Goal: Task Accomplishment & Management: Use online tool/utility

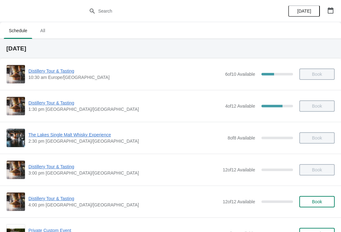
click at [331, 8] on icon "button" at bounding box center [331, 10] width 6 height 6
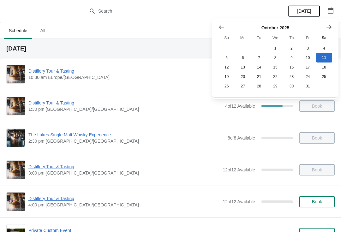
click at [329, 28] on icon "Show next month, November 2025" at bounding box center [329, 27] width 6 height 6
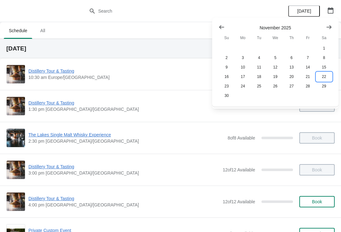
click at [321, 77] on button "22" at bounding box center [324, 76] width 16 height 9
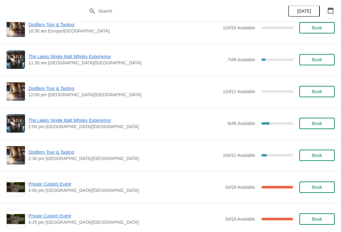
scroll to position [49, 0]
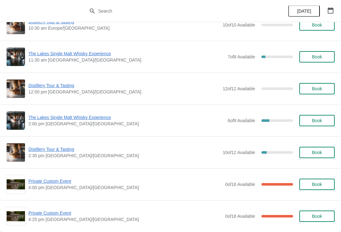
click at [57, 149] on span "Distillery Tour & Tasting" at bounding box center [123, 149] width 191 height 6
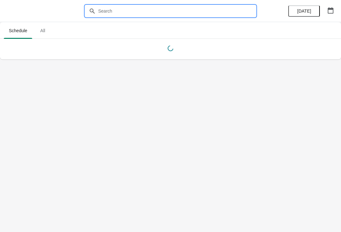
click at [161, 6] on input "text" at bounding box center [177, 10] width 158 height 11
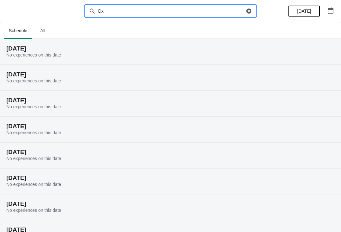
type input "D"
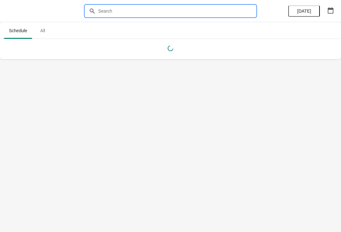
click at [331, 8] on icon "button" at bounding box center [331, 10] width 6 height 6
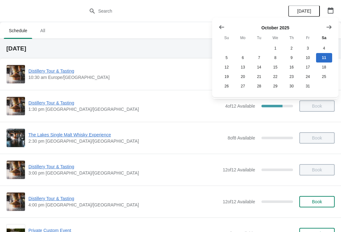
click at [57, 104] on span "Distillery Tour & Tasting" at bounding box center [125, 103] width 194 height 6
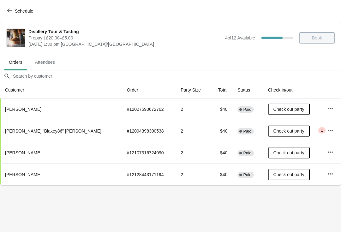
click at [13, 11] on span "Schedule" at bounding box center [20, 11] width 25 height 6
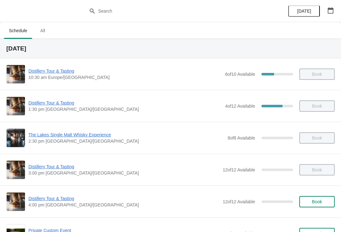
click at [329, 7] on icon "button" at bounding box center [331, 10] width 6 height 6
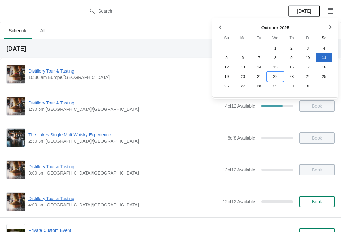
click at [275, 75] on button "22" at bounding box center [275, 76] width 16 height 9
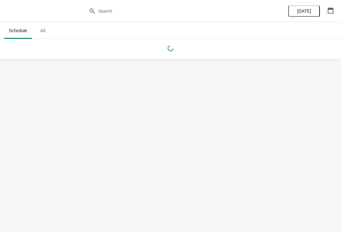
click at [329, 6] on button "button" at bounding box center [330, 10] width 11 height 11
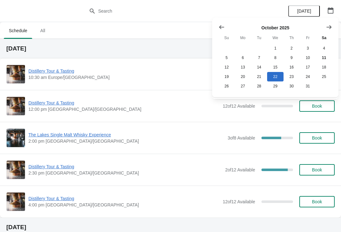
click at [331, 24] on icon "Show next month, November 2025" at bounding box center [329, 27] width 6 height 6
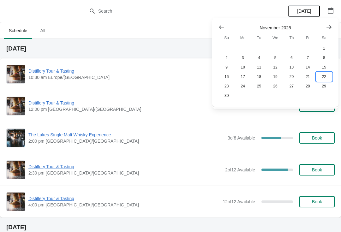
click at [325, 75] on button "22" at bounding box center [324, 76] width 16 height 9
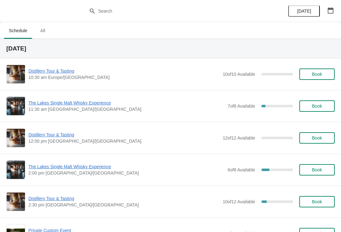
click at [62, 168] on span "The Lakes Single Malt Whisky Experience" at bounding box center [126, 167] width 196 height 6
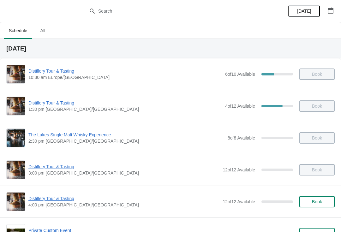
click at [329, 9] on icon "button" at bounding box center [331, 10] width 6 height 6
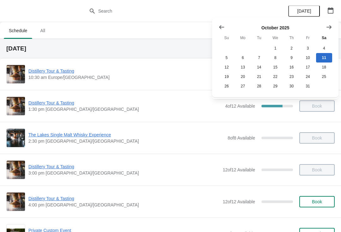
click at [330, 24] on icon "Show next month, November 2025" at bounding box center [329, 27] width 6 height 6
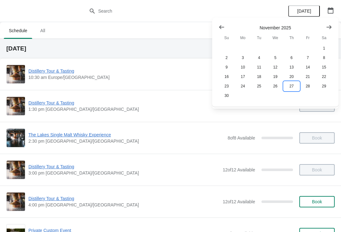
click at [292, 85] on button "27" at bounding box center [292, 85] width 16 height 9
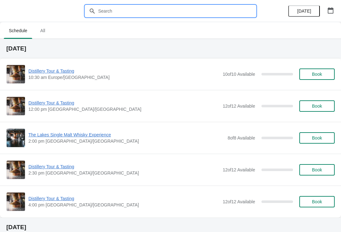
click at [127, 8] on input "text" at bounding box center [177, 10] width 158 height 11
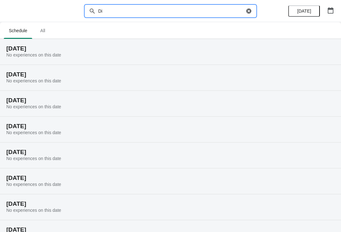
type input "D"
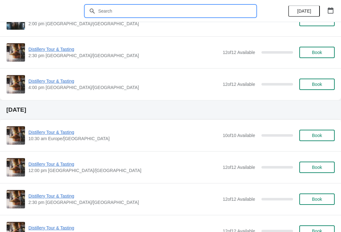
scroll to position [117, 0]
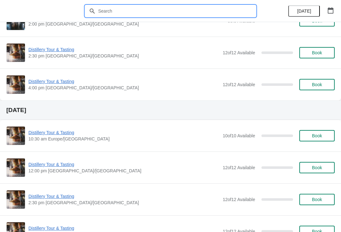
click at [51, 49] on span "Distillery Tour & Tasting" at bounding box center [123, 49] width 191 height 6
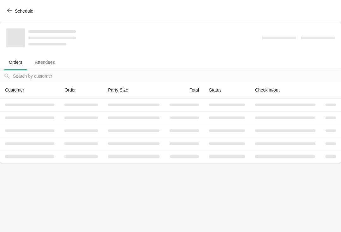
scroll to position [0, 0]
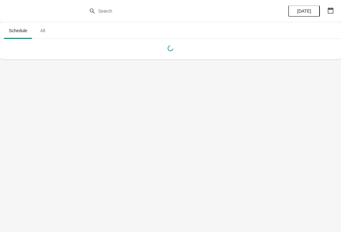
click at [329, 11] on icon "button" at bounding box center [331, 10] width 6 height 6
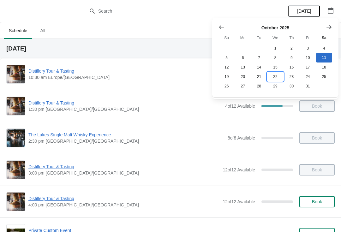
click at [275, 78] on button "22" at bounding box center [275, 76] width 16 height 9
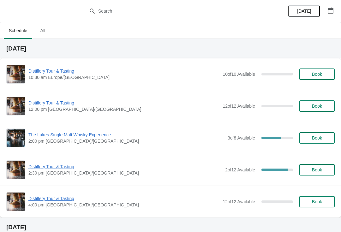
click at [65, 136] on span "The Lakes Single Malt Whisky Experience" at bounding box center [126, 135] width 196 height 6
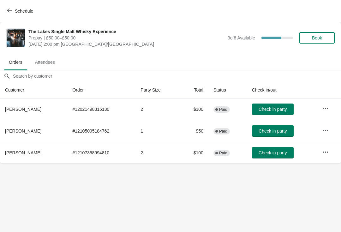
click at [7, 8] on button "Schedule" at bounding box center [20, 10] width 35 height 11
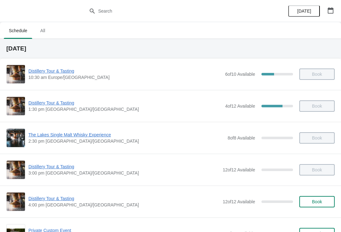
click at [47, 103] on span "Distillery Tour & Tasting" at bounding box center [125, 103] width 194 height 6
click at [335, 7] on button "button" at bounding box center [330, 10] width 11 height 11
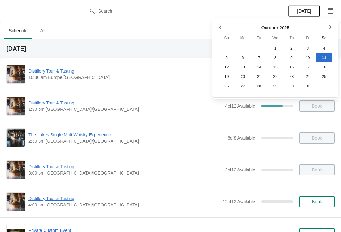
click at [327, 24] on icon "Show next month, November 2025" at bounding box center [329, 27] width 6 height 6
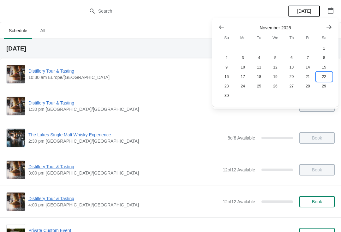
click at [324, 76] on button "22" at bounding box center [324, 76] width 16 height 9
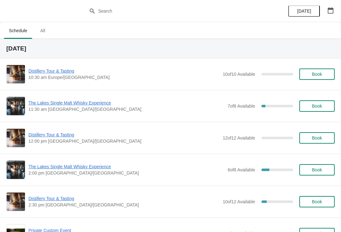
click at [36, 103] on span "The Lakes Single Malt Whisky Experience" at bounding box center [126, 103] width 196 height 6
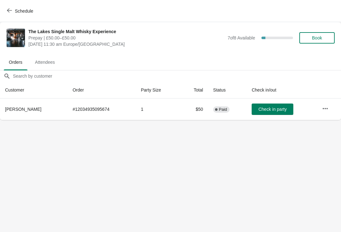
click at [326, 107] on icon "button" at bounding box center [325, 109] width 6 height 6
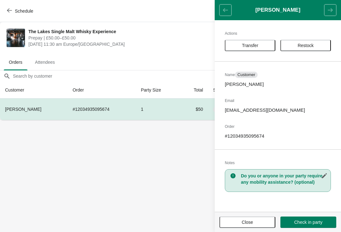
click at [256, 45] on span "Transfer" at bounding box center [250, 45] width 16 height 5
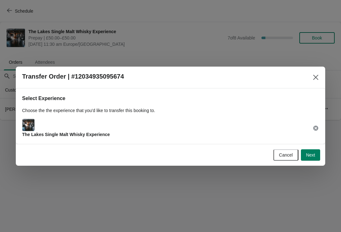
click at [312, 154] on span "Next" at bounding box center [310, 155] width 9 height 5
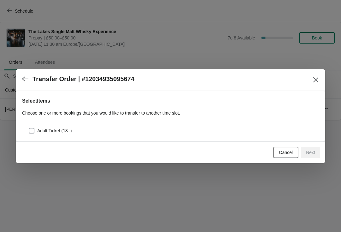
click at [29, 131] on span at bounding box center [32, 131] width 6 height 6
click at [29, 128] on input "Adult Ticket (18+)" at bounding box center [29, 128] width 0 height 0
checkbox input "true"
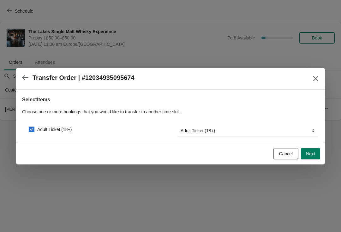
click at [311, 152] on span "Next" at bounding box center [310, 153] width 9 height 5
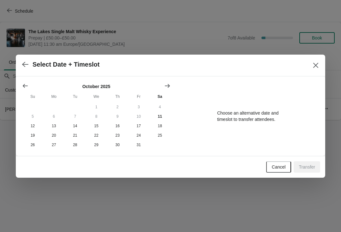
click at [172, 81] on button "Show next month, November 2025" at bounding box center [167, 85] width 11 height 11
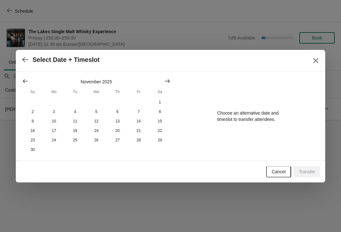
click at [171, 80] on button "Show next month, December 2025" at bounding box center [167, 80] width 11 height 11
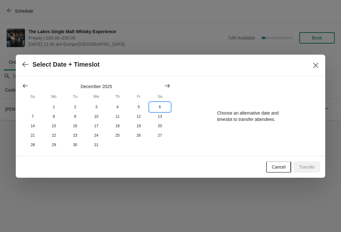
click at [159, 106] on button "6" at bounding box center [159, 106] width 21 height 9
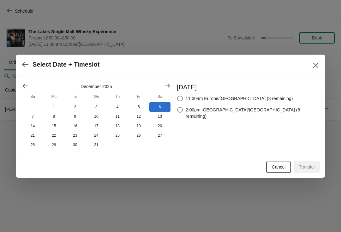
click at [183, 96] on span at bounding box center [180, 99] width 6 height 6
click at [178, 96] on input "11:30am Europe/[GEOGRAPHIC_DATA] (8 remaining)" at bounding box center [177, 96] width 0 height 0
radio input "true"
click at [305, 168] on span "Transfer" at bounding box center [307, 167] width 16 height 5
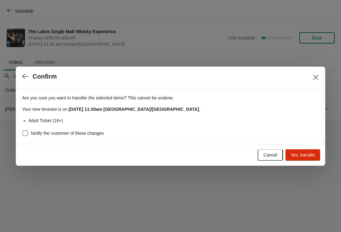
click at [29, 129] on label "Notify the customer of these changes" at bounding box center [63, 133] width 82 height 9
click at [23, 130] on input "Notify the customer of these changes" at bounding box center [22, 130] width 0 height 0
checkbox input "true"
click at [305, 153] on span "Yes, transfer" at bounding box center [303, 155] width 25 height 5
